Goal: Task Accomplishment & Management: Manage account settings

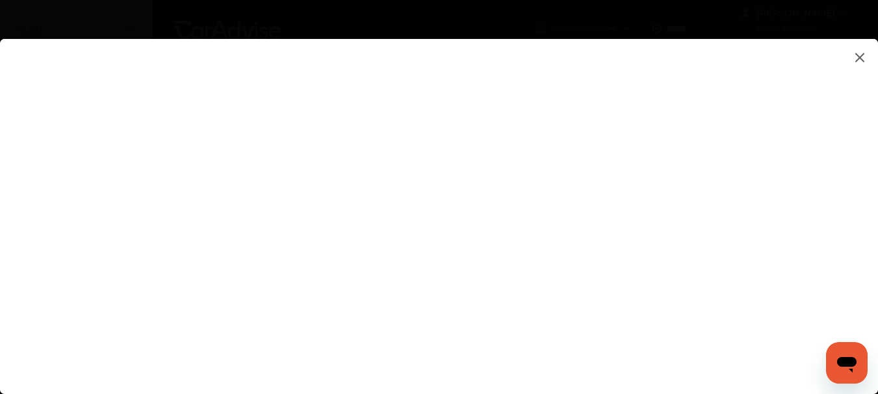
scroll to position [216, 0]
click at [583, 307] on flutter-view at bounding box center [439, 203] width 878 height 329
click at [577, 168] on flutter-view at bounding box center [439, 203] width 878 height 329
click at [571, 172] on flutter-view at bounding box center [439, 203] width 878 height 329
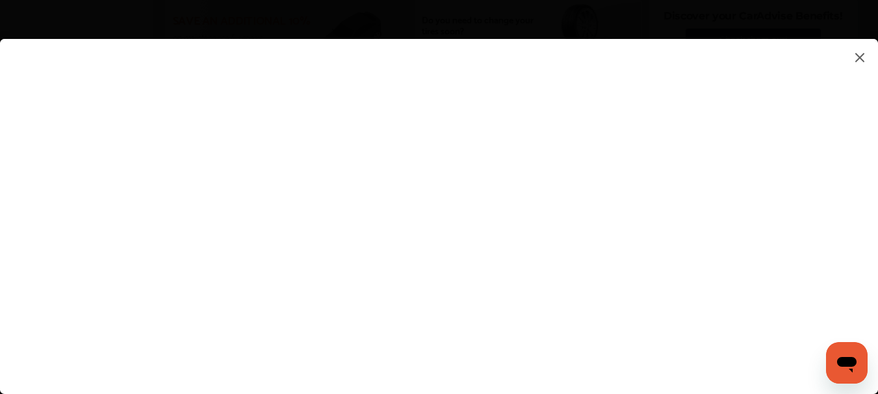
click at [614, 242] on flutter-view at bounding box center [439, 203] width 878 height 329
click at [613, 185] on flutter-view at bounding box center [439, 203] width 878 height 329
click at [856, 57] on img at bounding box center [860, 57] width 16 height 16
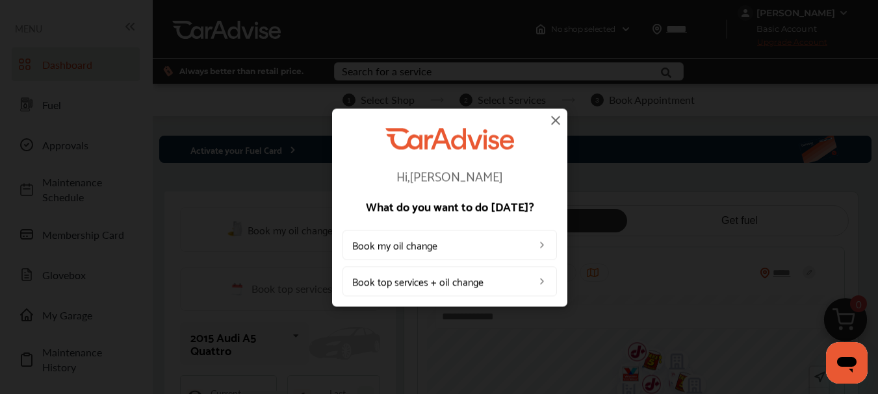
click at [553, 122] on img at bounding box center [556, 120] width 16 height 16
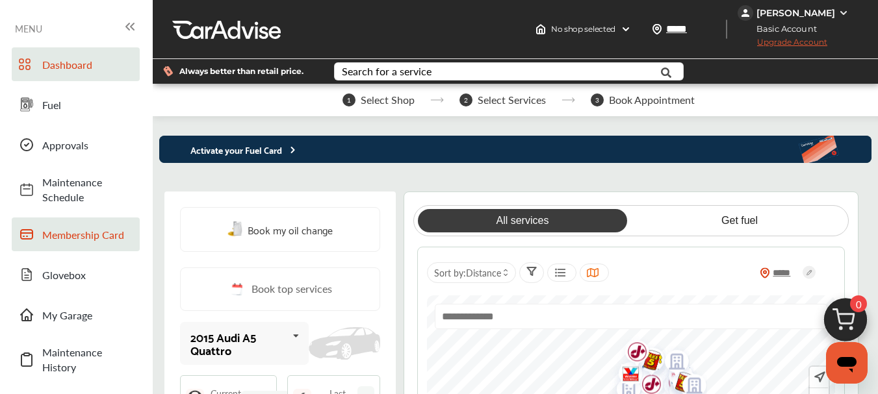
click at [25, 219] on link "Membership Card" at bounding box center [76, 235] width 128 height 34
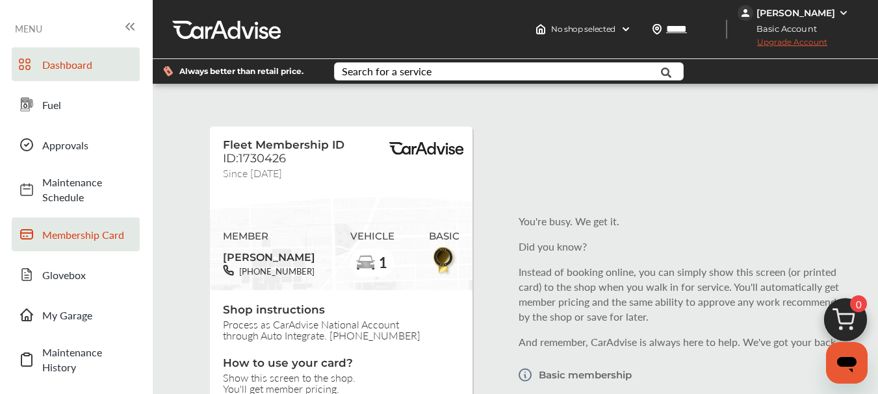
click at [54, 64] on span "Dashboard" at bounding box center [87, 64] width 91 height 15
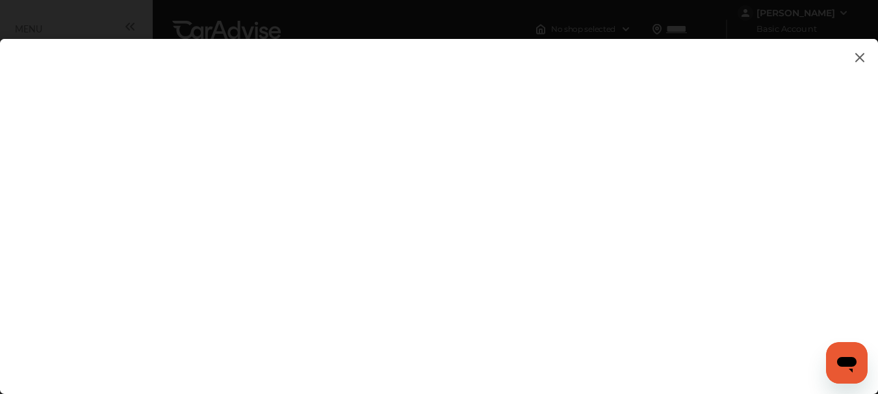
click at [860, 62] on img at bounding box center [860, 57] width 16 height 16
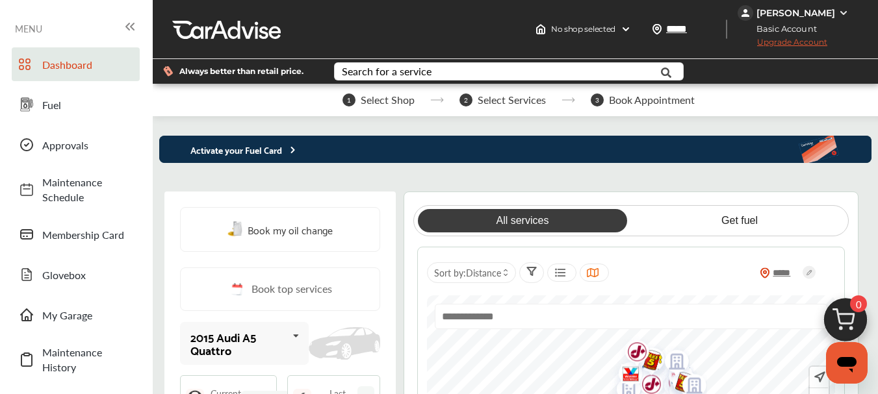
scroll to position [216, 0]
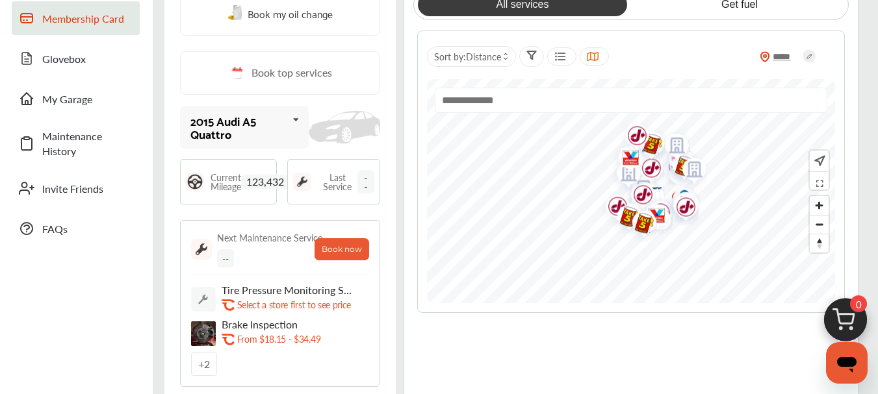
click at [90, 19] on span "Membership Card" at bounding box center [87, 18] width 91 height 15
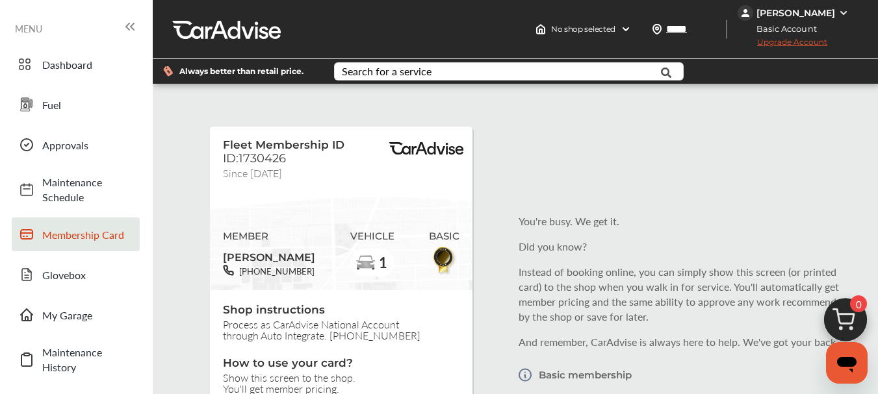
click at [841, 10] on img at bounding box center [843, 13] width 10 height 10
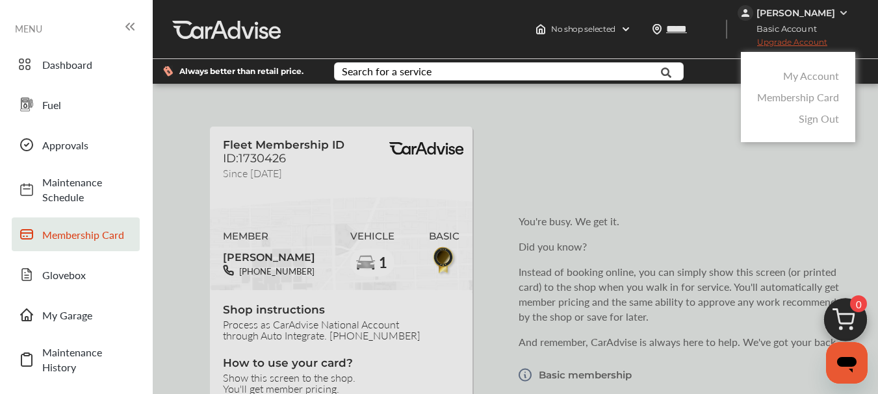
click at [816, 71] on link "My Account" at bounding box center [811, 75] width 56 height 15
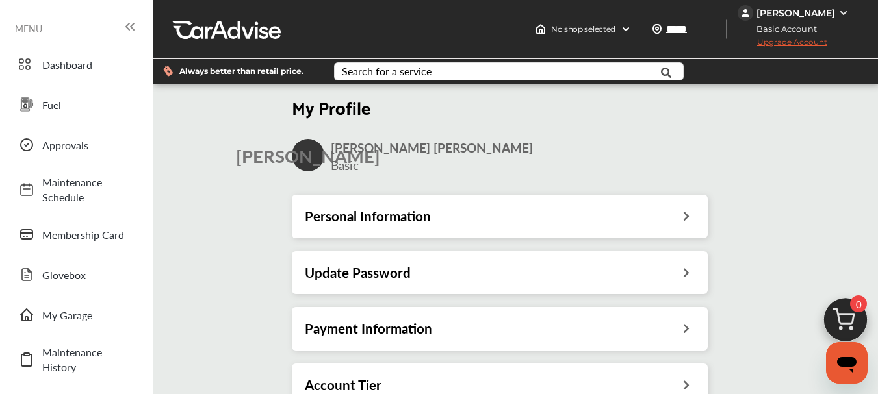
click at [666, 207] on div "Personal Information" at bounding box center [500, 216] width 416 height 43
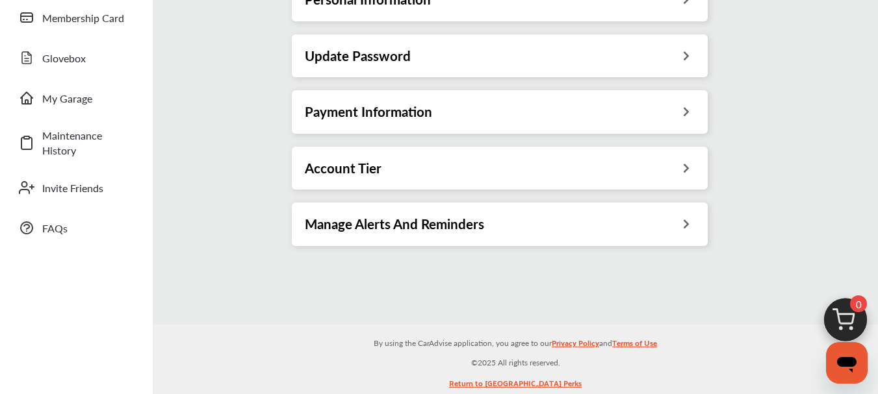
click at [668, 112] on div "Payment Information" at bounding box center [500, 111] width 390 height 17
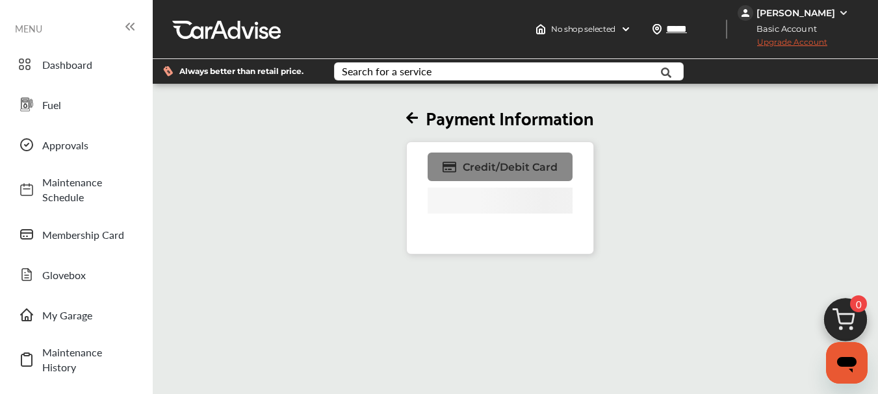
click at [517, 172] on span "Credit/Debit Card" at bounding box center [510, 167] width 95 height 12
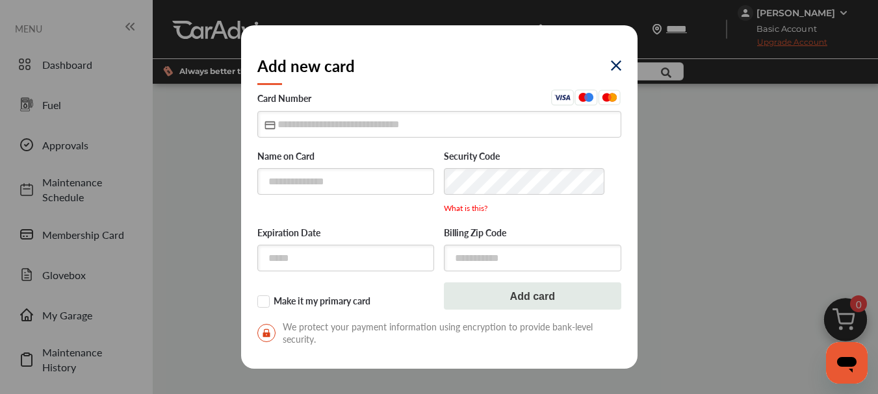
click at [617, 64] on img at bounding box center [616, 65] width 10 height 10
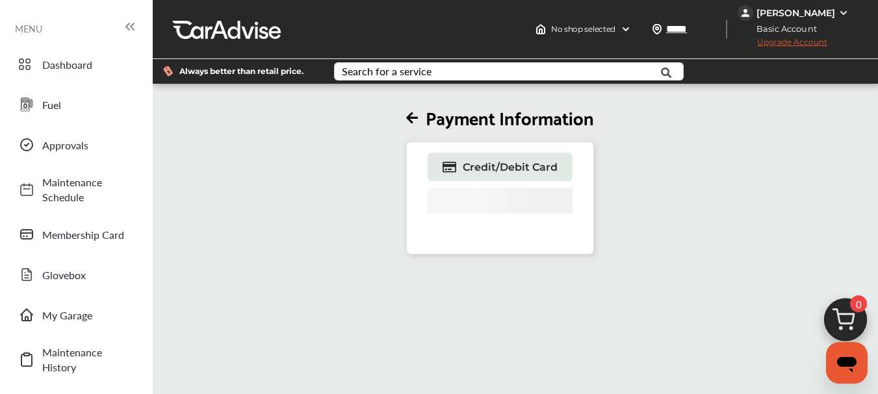
click at [834, 11] on div "[PERSON_NAME]" at bounding box center [795, 13] width 79 height 12
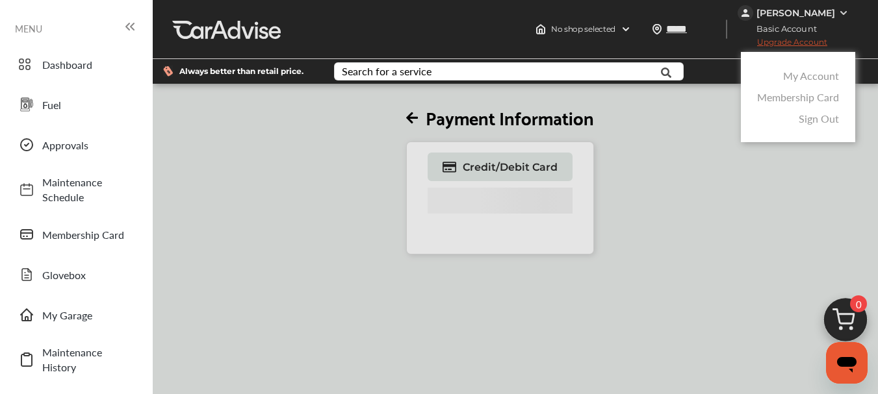
click at [812, 98] on link "Membership Card" at bounding box center [798, 97] width 82 height 15
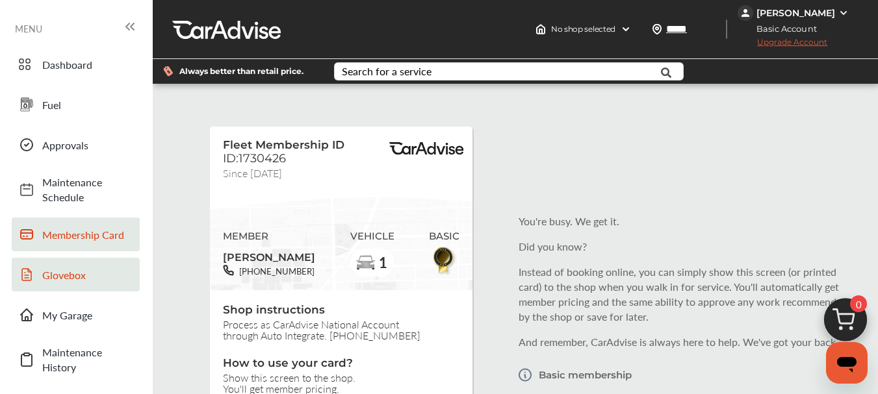
click at [27, 272] on icon at bounding box center [27, 275] width 16 height 16
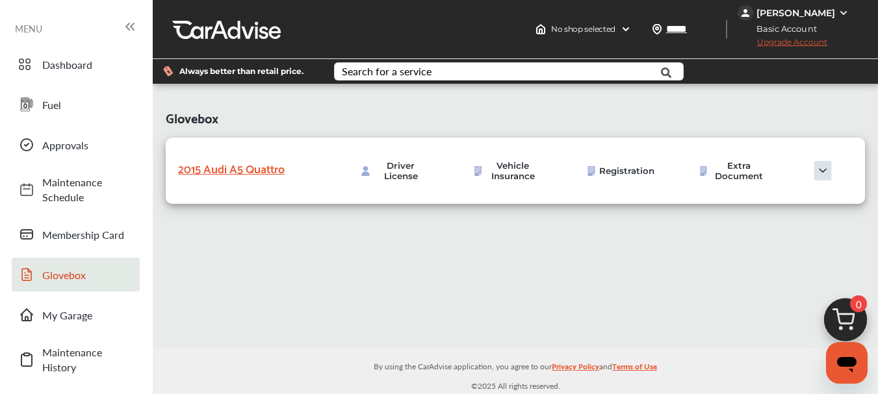
click at [826, 170] on img at bounding box center [822, 170] width 65 height 19
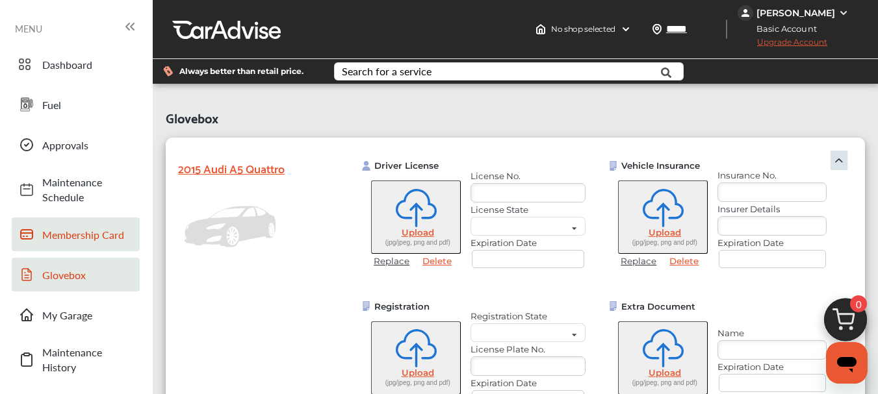
click at [41, 237] on link "Membership Card" at bounding box center [76, 235] width 128 height 34
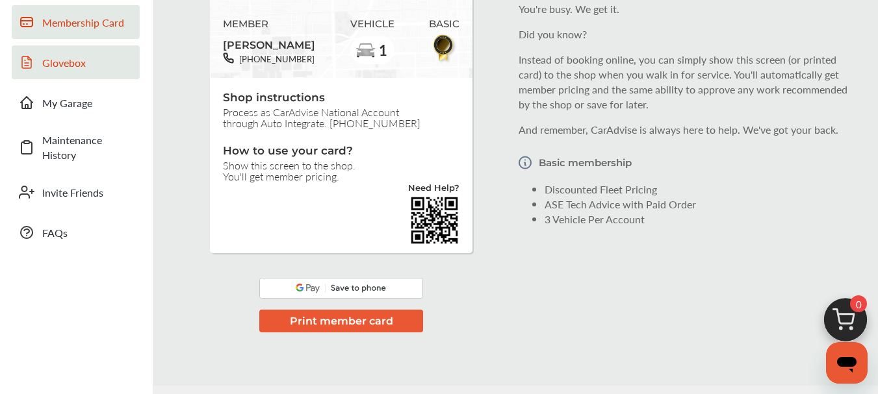
scroll to position [216, 0]
